Goal: Information Seeking & Learning: Check status

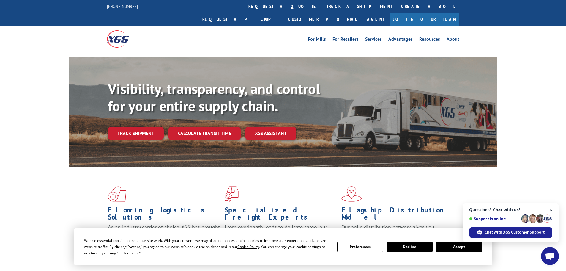
click at [551, 209] on span "Close chat" at bounding box center [550, 209] width 7 height 7
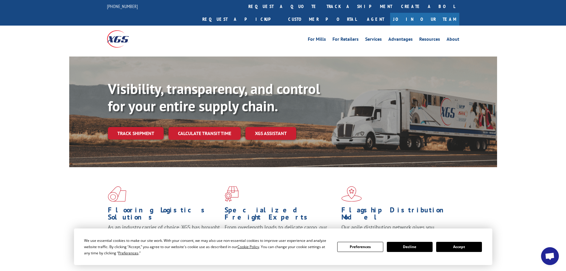
click at [468, 243] on button "Accept" at bounding box center [459, 247] width 46 height 10
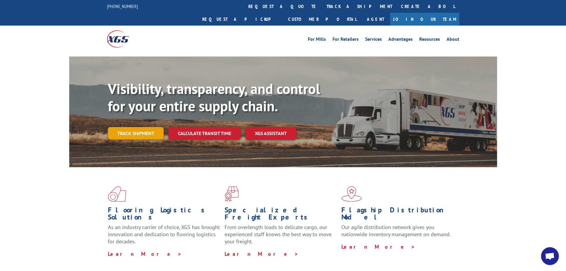
click at [130, 127] on link "Track shipment" at bounding box center [136, 133] width 56 height 12
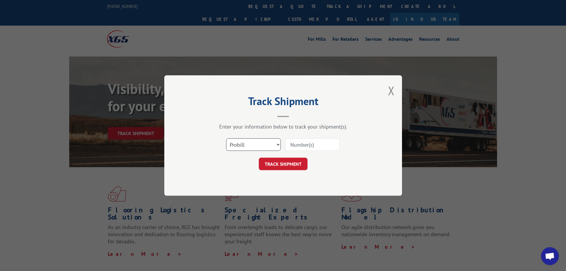
click at [243, 146] on select "Select category... Probill BOL PO" at bounding box center [253, 144] width 55 height 12
select select "bol"
click at [226, 138] on select "Select category... Probill BOL PO" at bounding box center [253, 144] width 55 height 12
click at [289, 138] on div at bounding box center [312, 145] width 55 height 14
click at [289, 142] on input at bounding box center [312, 144] width 55 height 12
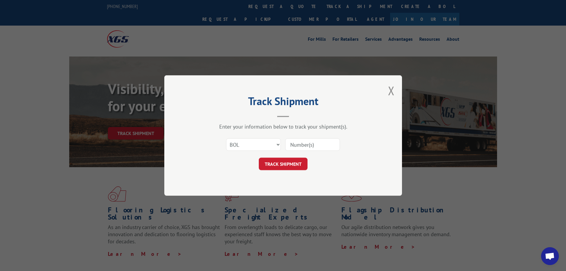
paste input "5549090"
type input "5549090"
click at [278, 166] on button "TRACK SHIPMENT" at bounding box center [283, 163] width 49 height 12
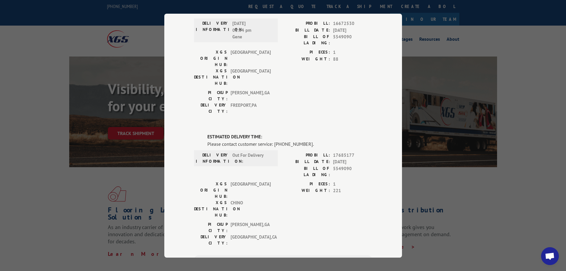
scroll to position [59, 0]
type input "+1 (___) ___-____"
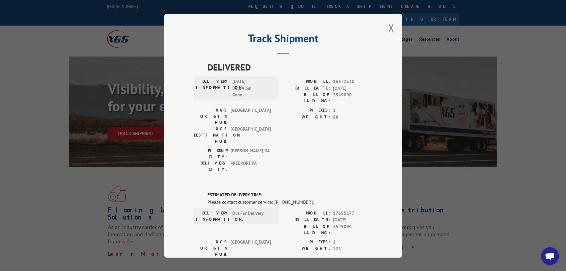
scroll to position [0, 0]
click at [389, 27] on button "Close modal" at bounding box center [391, 29] width 7 height 16
